Goal: Communication & Community: Answer question/provide support

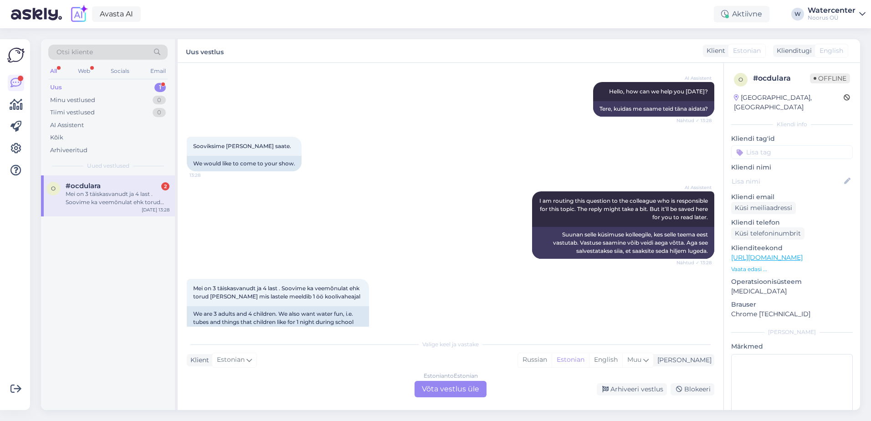
scroll to position [114, 0]
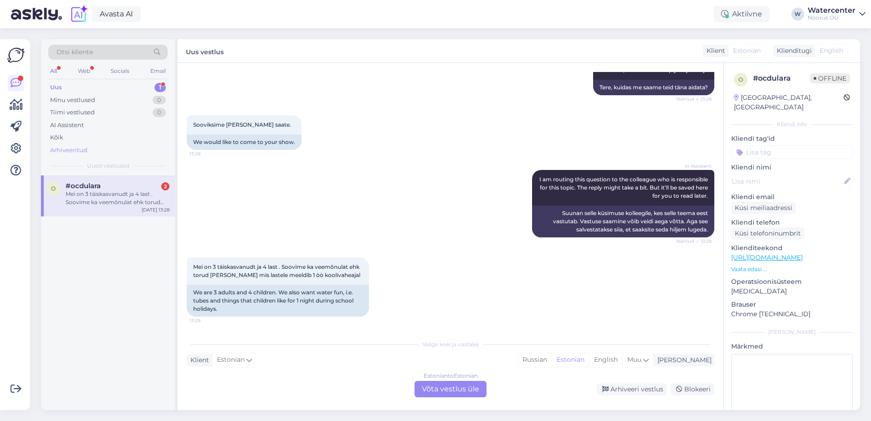
click at [69, 149] on div "Arhiveeritud" at bounding box center [68, 150] width 37 height 9
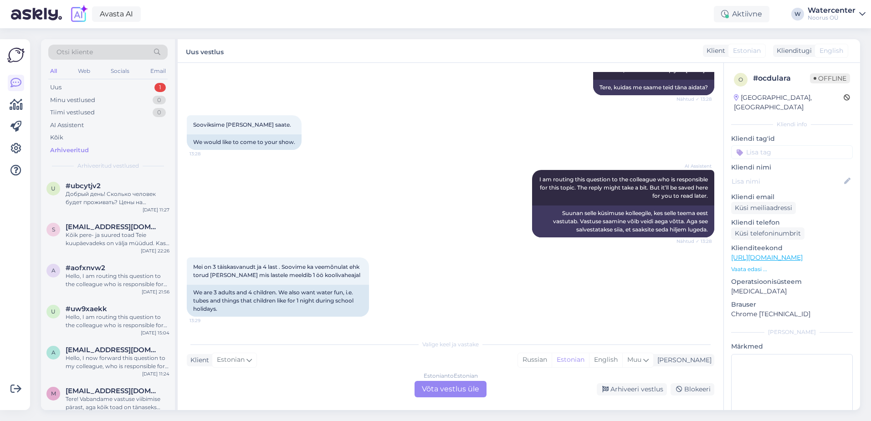
click at [57, 149] on div "Arhiveeritud" at bounding box center [69, 150] width 39 height 9
click at [85, 206] on div "u #ubcytjv2 Добрый день! Сколько человек будет проживать? Цены на посещения спа…" at bounding box center [108, 195] width 134 height 41
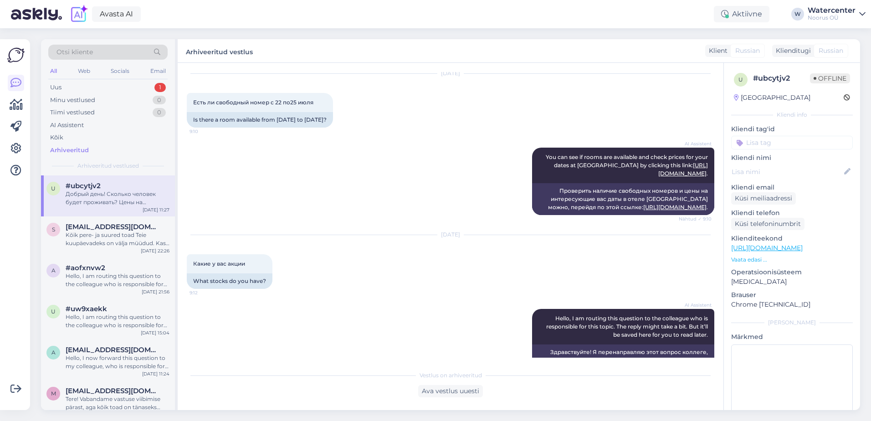
scroll to position [262, 0]
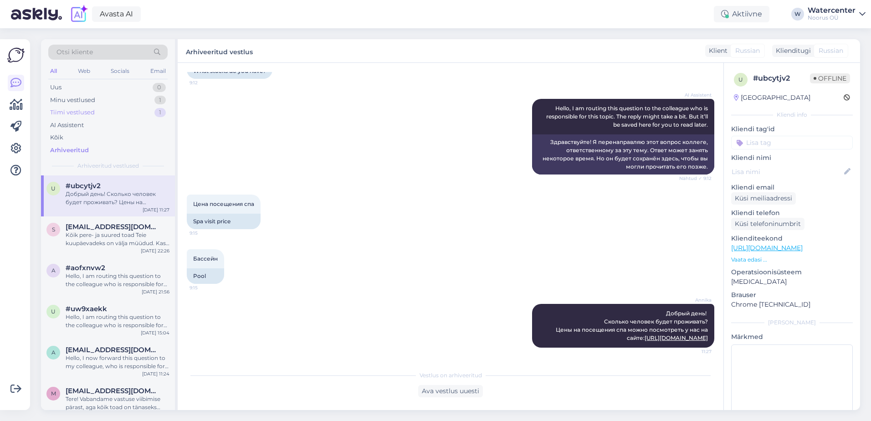
click at [78, 112] on div "Tiimi vestlused" at bounding box center [72, 112] width 45 height 9
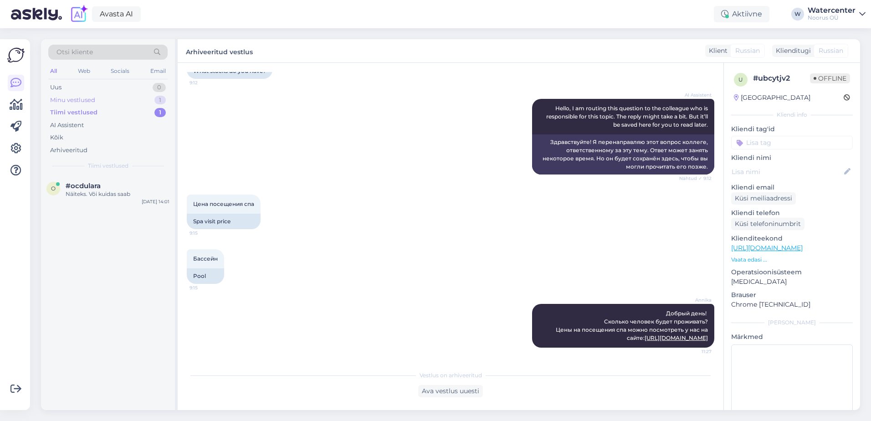
click at [65, 98] on div "Minu vestlused" at bounding box center [72, 100] width 45 height 9
click at [73, 195] on div "I am routing this question to the colleague who is responsible for this topic. …" at bounding box center [118, 198] width 104 height 16
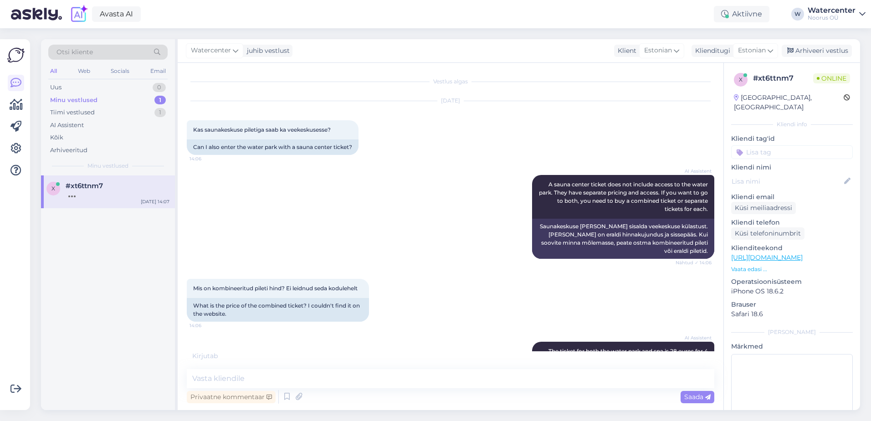
scroll to position [46, 0]
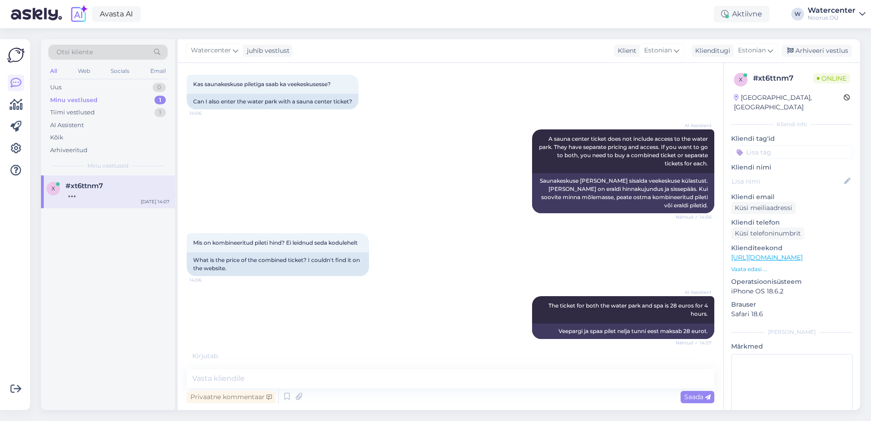
click at [462, 191] on div "AI Assistent A sauna center ticket does not include access to the [GEOGRAPHIC_D…" at bounding box center [451, 171] width 528 height 104
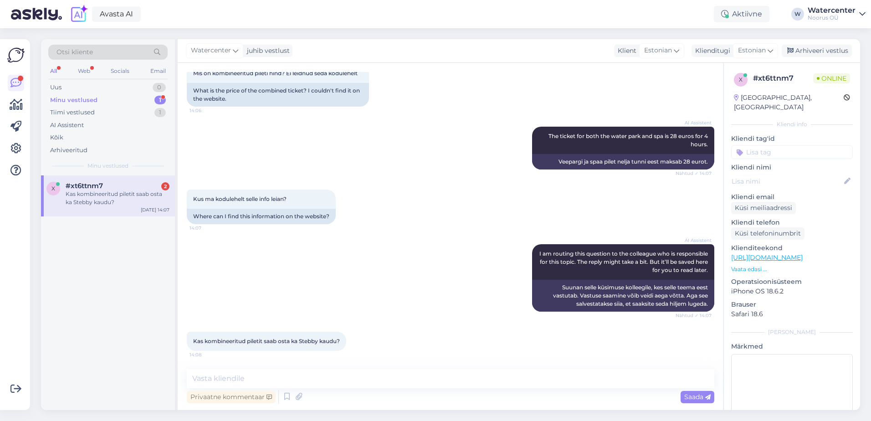
scroll to position [254, 0]
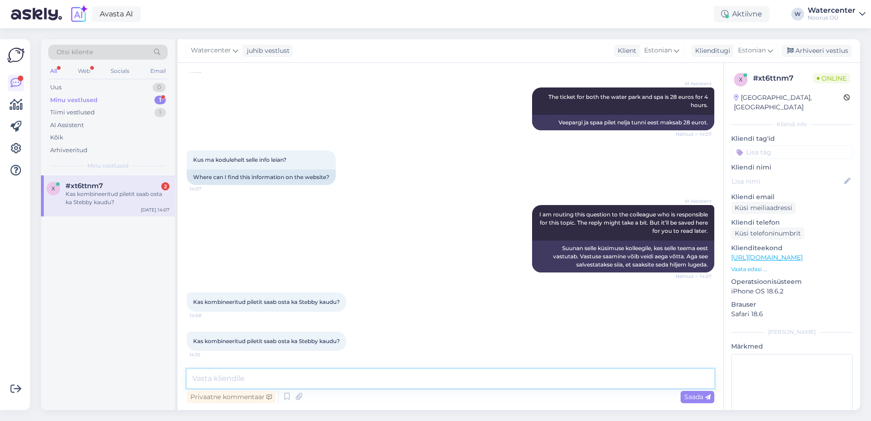
click at [270, 374] on textarea at bounding box center [451, 378] width 528 height 19
paste textarea "Tere!Vettemängupaiga piletite hinnad koos spakompleksiga on leitavad veebilehel…"
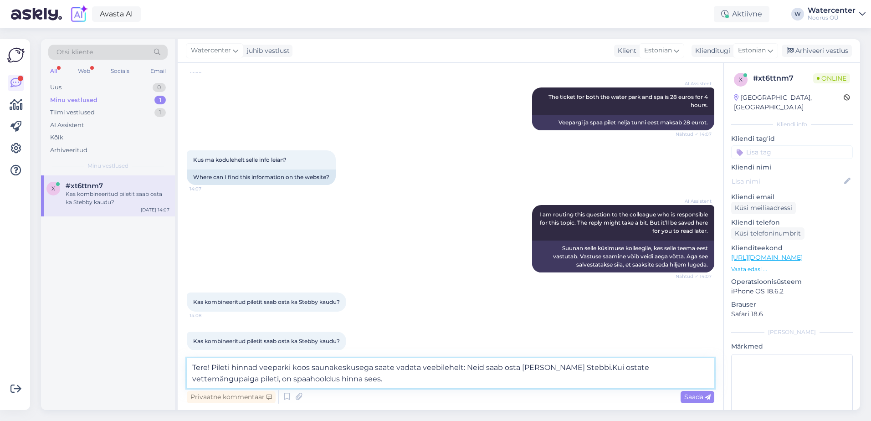
paste textarea "[URL][DOMAIN_NAME]"
click at [680, 368] on textarea "Tere! Pileti hinnad veeparki koos saunakeskusega saate vadata veebilehelt: [URL…" at bounding box center [451, 373] width 528 height 30
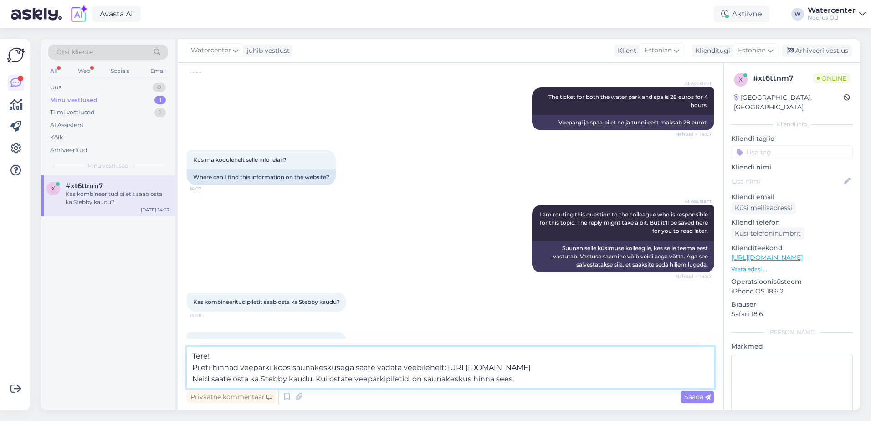
scroll to position [277, 0]
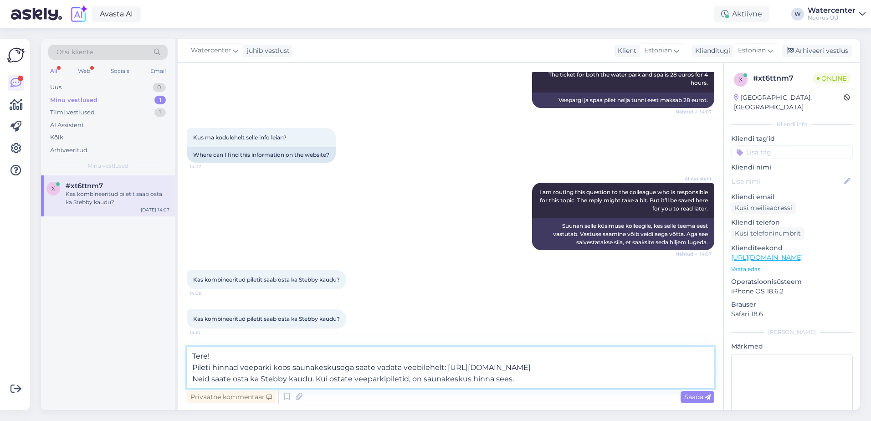
drag, startPoint x: 193, startPoint y: 357, endPoint x: 563, endPoint y: 378, distance: 370.6
click at [563, 378] on textarea "Tere! Pileti hinnad veeparki koos saunakeskusega saate vadata veebilehelt: [URL…" at bounding box center [451, 367] width 528 height 41
type textarea "Tere! Pileti hinnad veeparki koos saunakeskusega saate vadata veebilehelt: [URL…"
click at [273, 355] on textarea "Tere! Pileti hinnad veeparki koos saunakeskusega saate vadata veebilehelt: [URL…" at bounding box center [451, 367] width 528 height 41
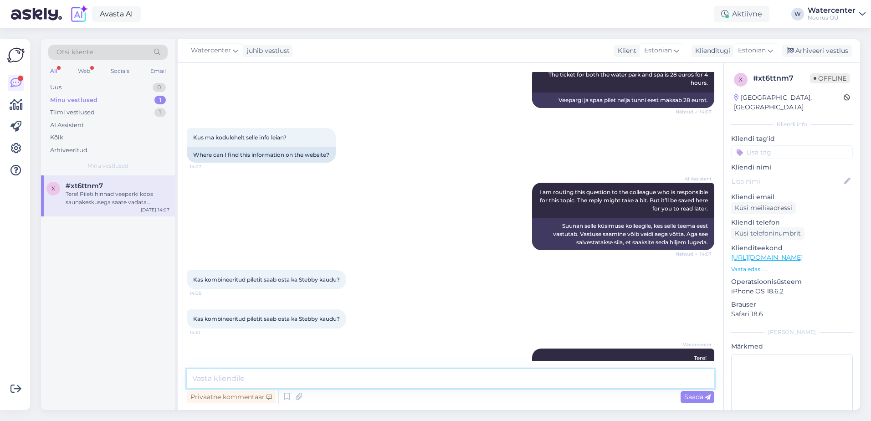
scroll to position [334, 0]
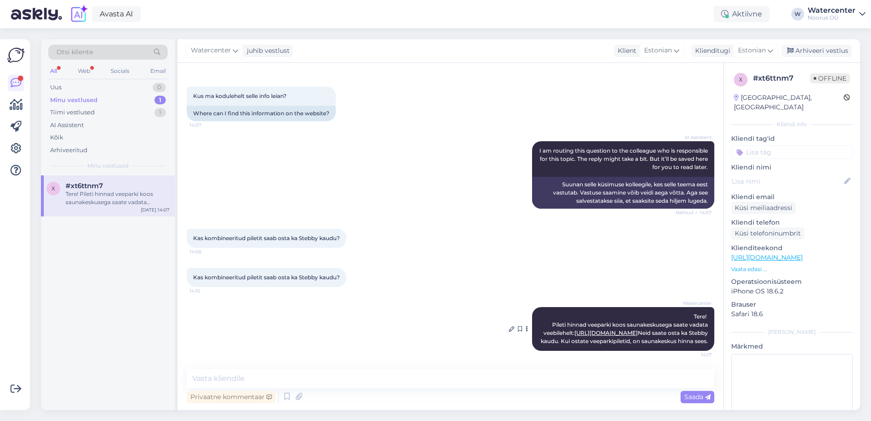
click at [667, 320] on div "Watercenter Tere! Pileti hinnad veeparki koos saunakeskusega saate vadata veebi…" at bounding box center [623, 329] width 182 height 44
click at [638, 329] on link "[URL][DOMAIN_NAME]" at bounding box center [606, 332] width 63 height 7
click at [84, 113] on div "Tiimi vestlused" at bounding box center [72, 112] width 45 height 9
click at [89, 201] on div "20-21.10 1. Suite tuba (2+2) tuleb hinnaga 334 eurot/ öö. 2. Standard tuba (1+2…" at bounding box center [118, 198] width 104 height 16
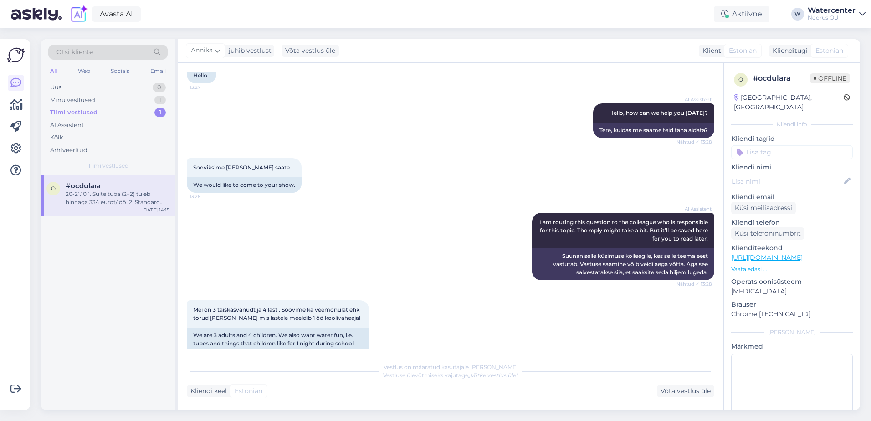
scroll to position [65, 0]
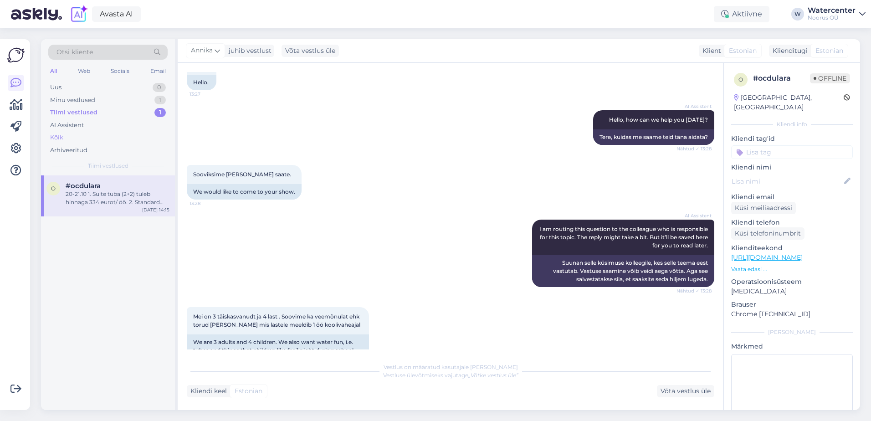
click at [61, 134] on div "Kõik" at bounding box center [56, 137] width 13 height 9
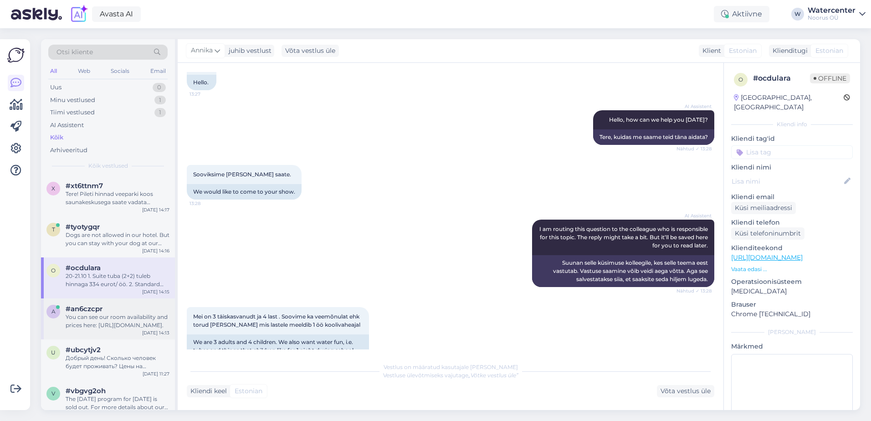
click at [70, 322] on div "You can see our room availability and prices here: [URL][DOMAIN_NAME]." at bounding box center [118, 321] width 104 height 16
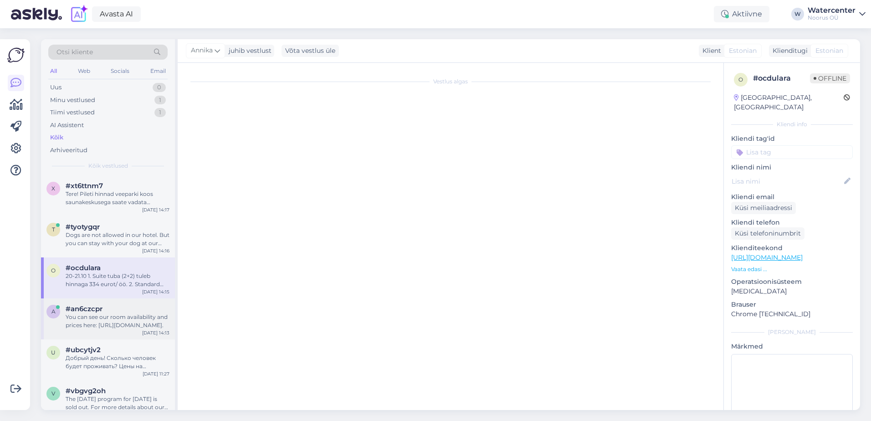
scroll to position [0, 0]
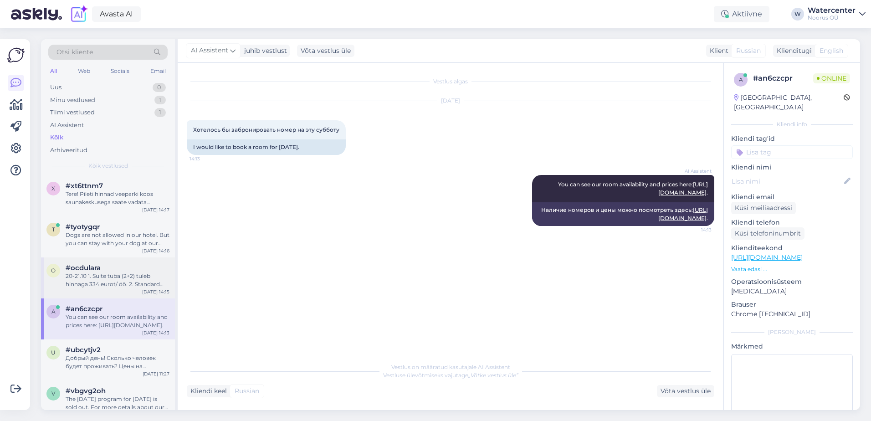
click at [96, 273] on div "20-21.10 1. Suite tuba (2+2) tuleb hinnaga 334 eurot/ öö. 2. Standard tuba (1+2…" at bounding box center [118, 280] width 104 height 16
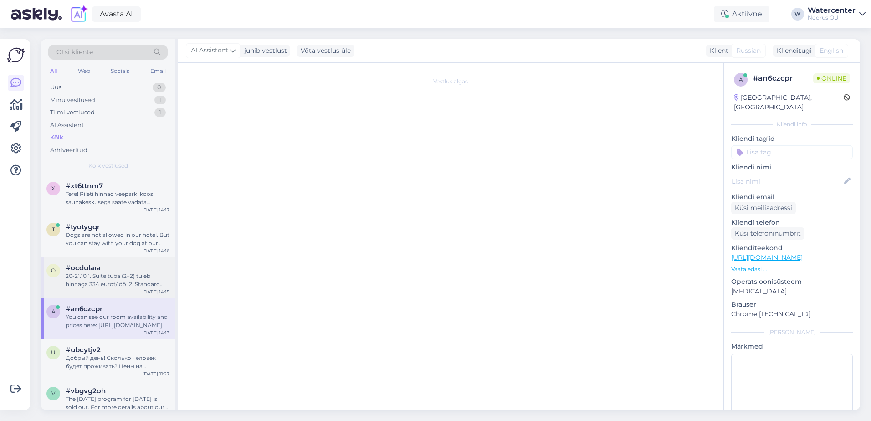
scroll to position [546, 0]
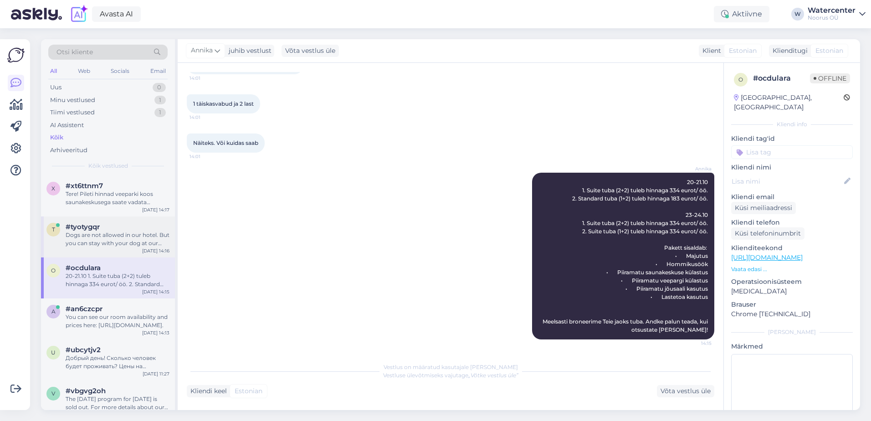
click at [92, 242] on div "Dogs are not allowed in our hotel. But you can stay with your dog at our other …" at bounding box center [118, 239] width 104 height 16
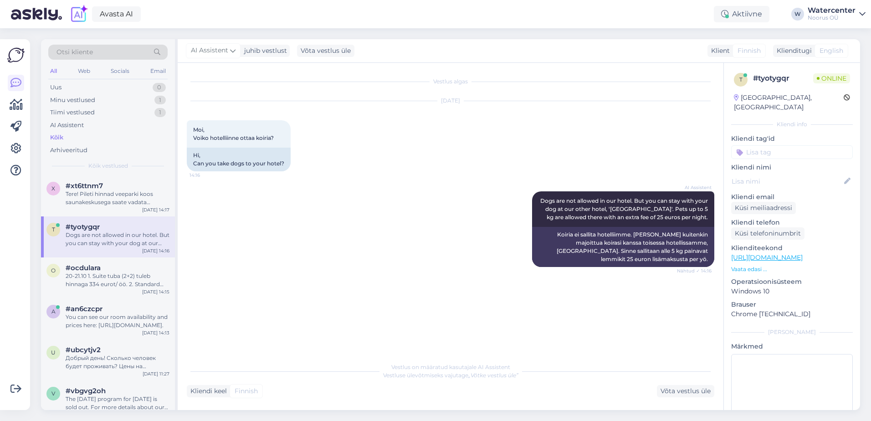
scroll to position [0, 0]
click at [86, 198] on div "Tere! Pileti hinnad veeparki koos saunakeskusega saate vadata veebilehelt: [URL…" at bounding box center [118, 198] width 104 height 16
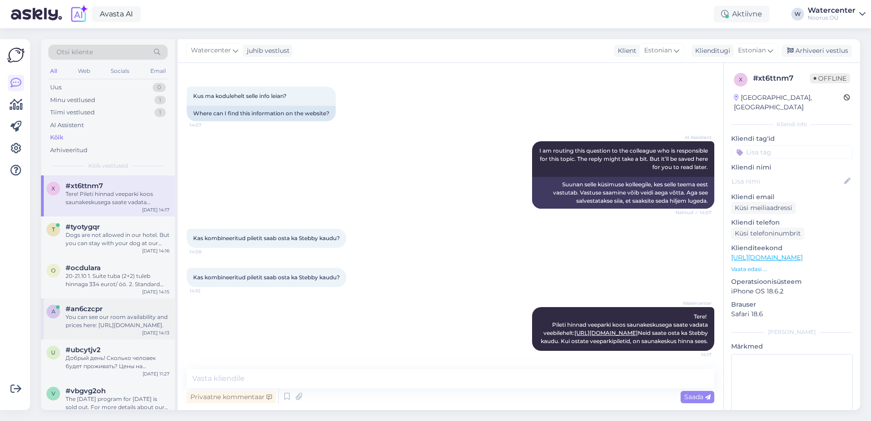
click at [92, 323] on div "You can see our room availability and prices here: [URL][DOMAIN_NAME]." at bounding box center [118, 321] width 104 height 16
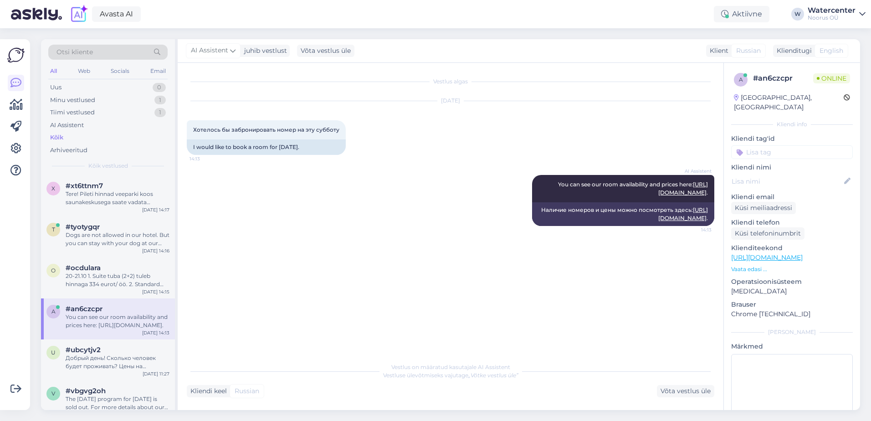
scroll to position [0, 0]
click at [96, 365] on div "Добрый день! Сколько человек будет проживать? Цены на посещения спа можно посмо…" at bounding box center [118, 362] width 104 height 16
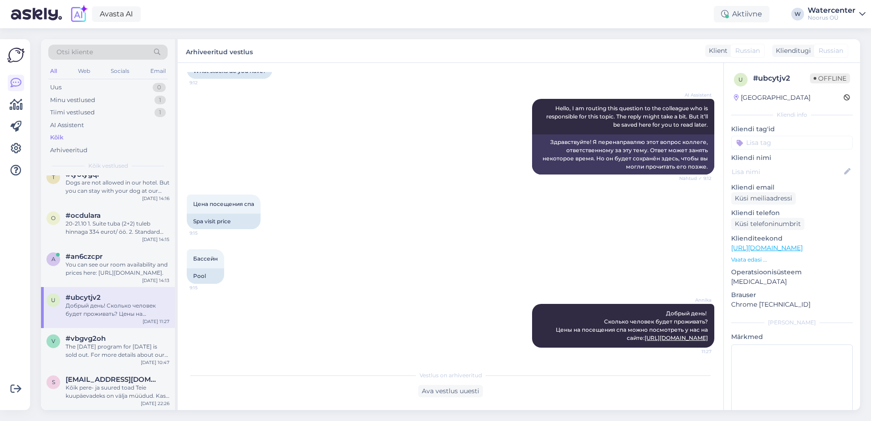
scroll to position [88, 0]
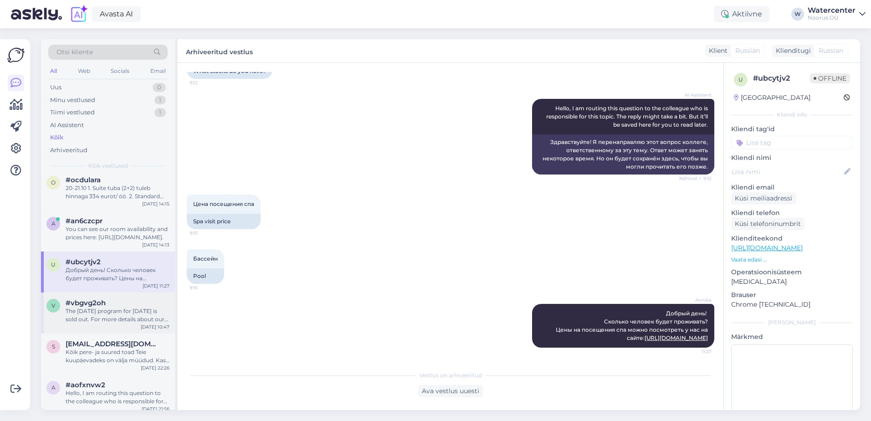
click at [73, 311] on div "The [DATE] program for [DATE] is sold out. For more details about our New Year'…" at bounding box center [118, 315] width 104 height 16
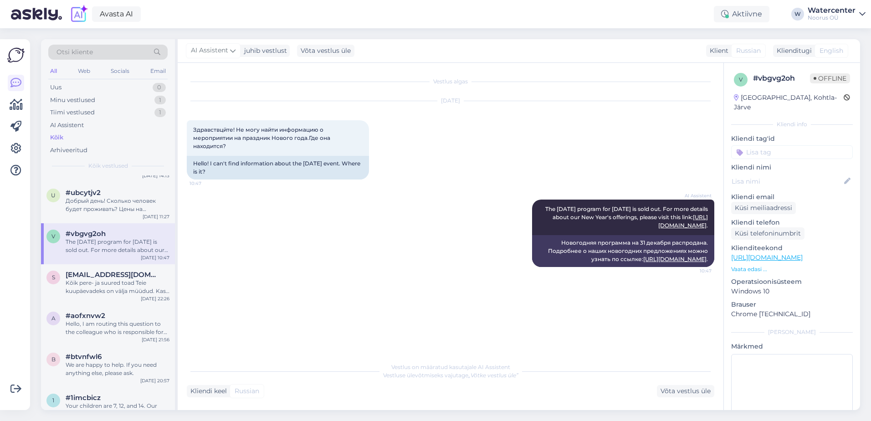
scroll to position [158, 0]
click at [68, 282] on div "Kõik pere- ja suured toad Teie kuupäevadeks on välja müüdud. Kas soovite valida…" at bounding box center [118, 286] width 104 height 16
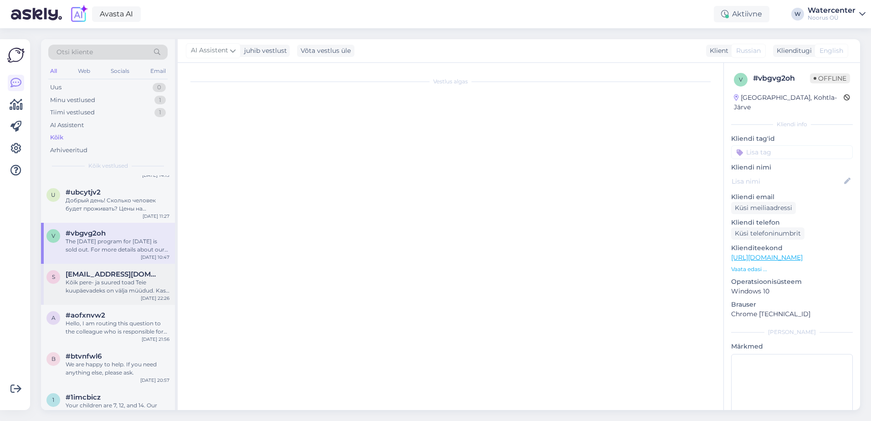
scroll to position [137, 0]
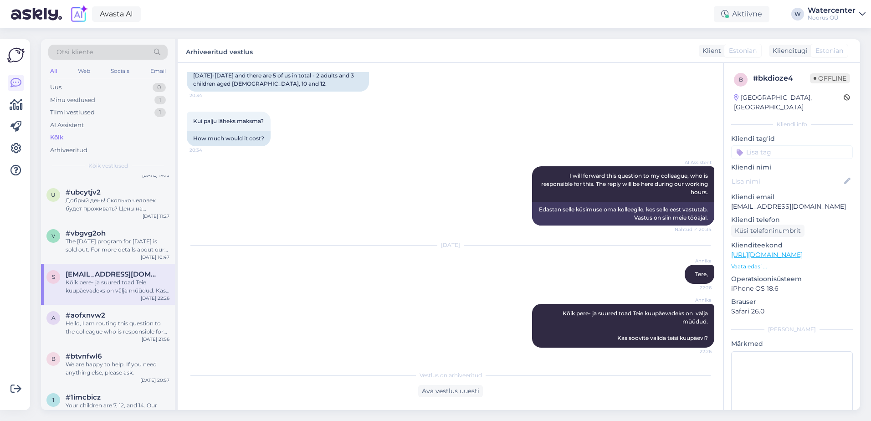
click at [51, 296] on div "s [EMAIL_ADDRESS][DOMAIN_NAME] Kõik pere- ja suured toad Teie kuupäevadeks on v…" at bounding box center [108, 284] width 134 height 41
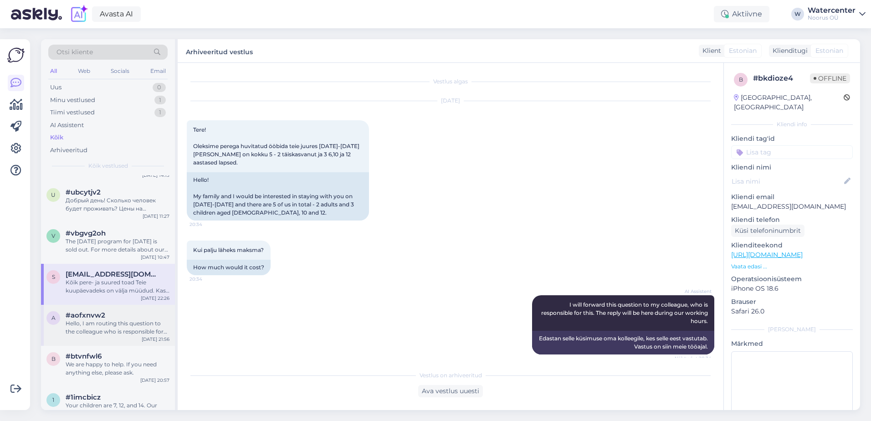
click at [71, 319] on span "#aofxnvw2" at bounding box center [86, 315] width 40 height 8
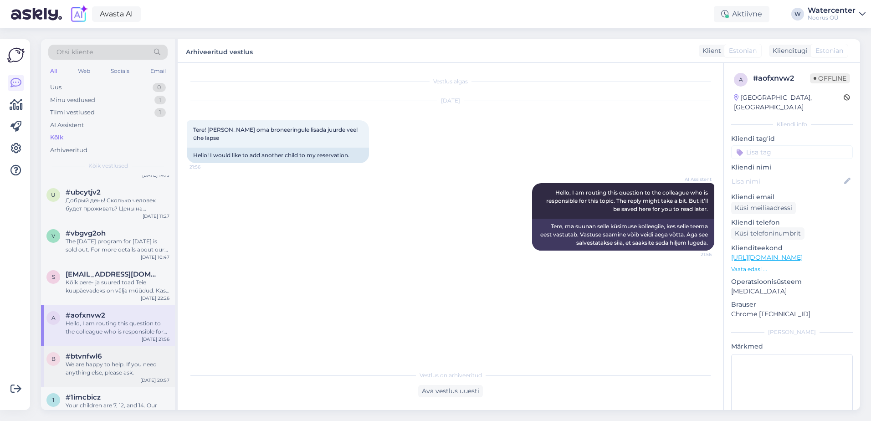
click at [83, 356] on span "#btvnfwl6" at bounding box center [84, 356] width 36 height 8
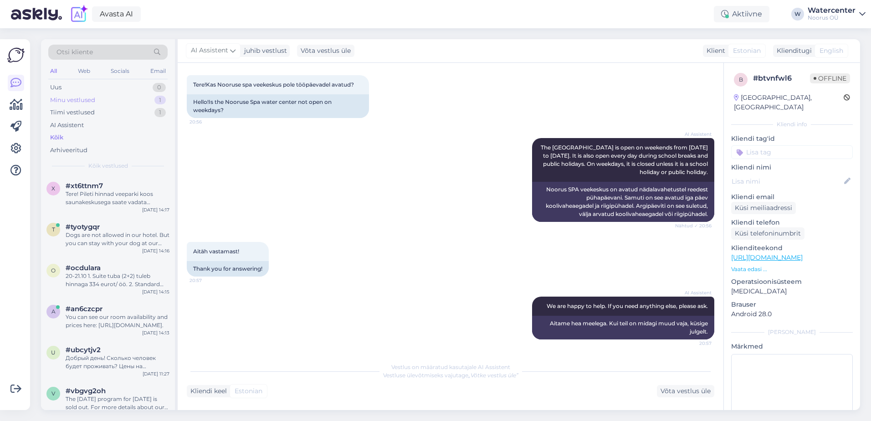
click at [112, 94] on div "Minu vestlused 1" at bounding box center [107, 100] width 119 height 13
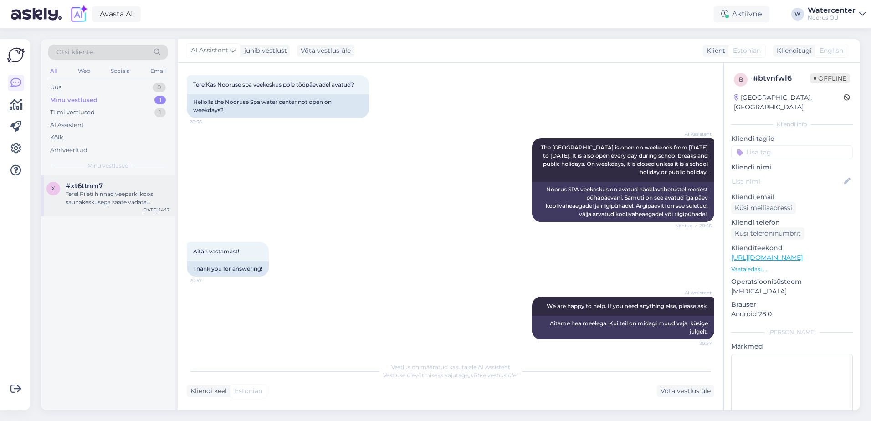
click at [121, 211] on div "x #xt6ttnm7 Tere! Pileti hinnad veeparki koos saunakeskusega saate vadata veebi…" at bounding box center [108, 195] width 134 height 41
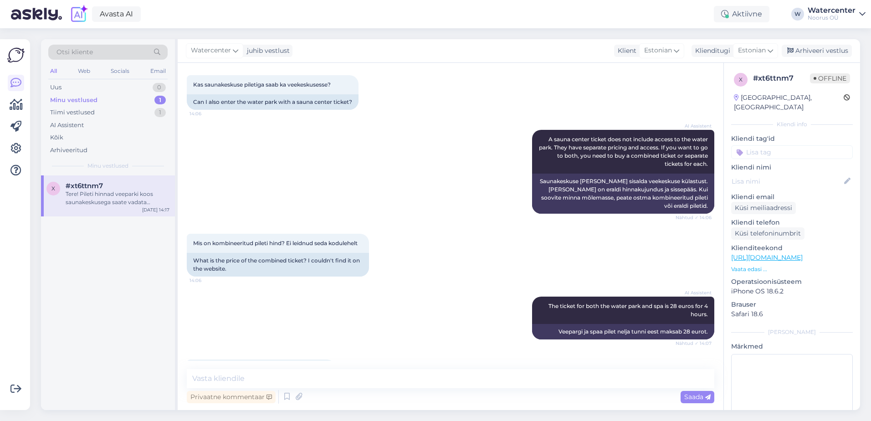
scroll to position [334, 0]
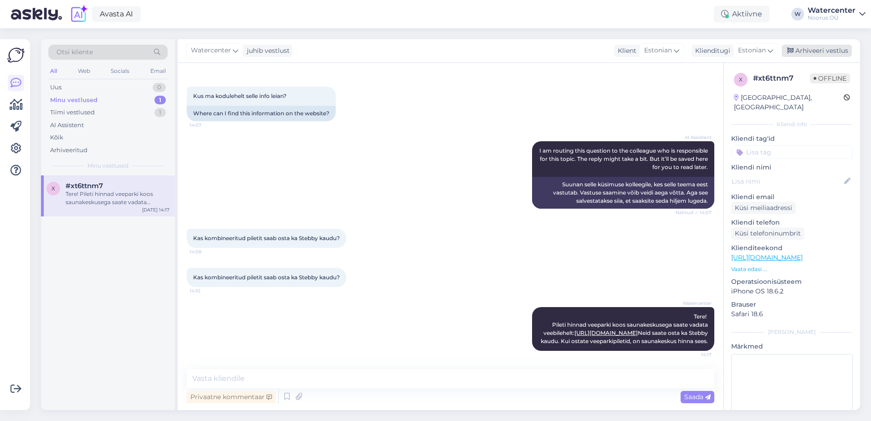
click at [814, 46] on div "Arhiveeri vestlus" at bounding box center [817, 51] width 70 height 12
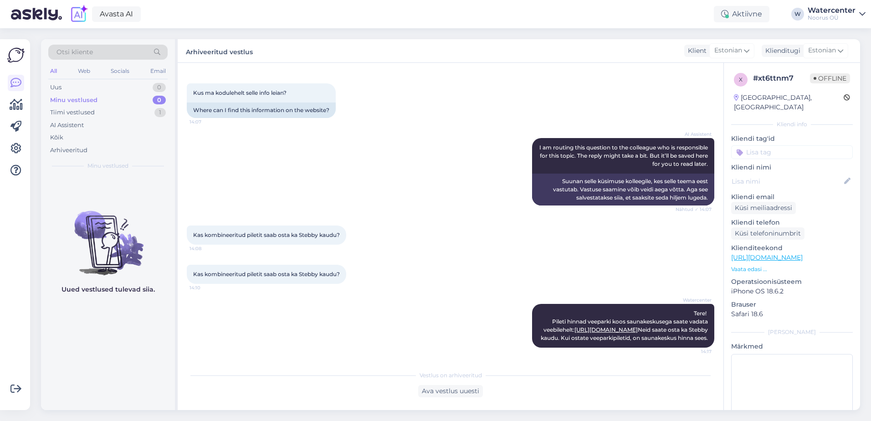
scroll to position [338, 0]
